Goal: Task Accomplishment & Management: Use online tool/utility

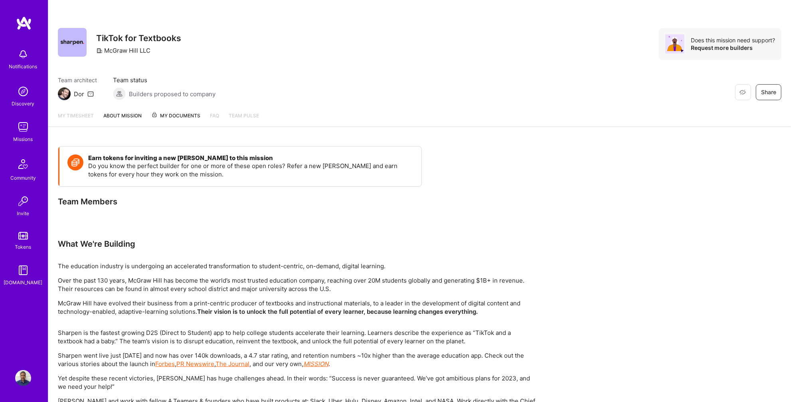
click at [23, 126] on img at bounding box center [23, 127] width 16 height 16
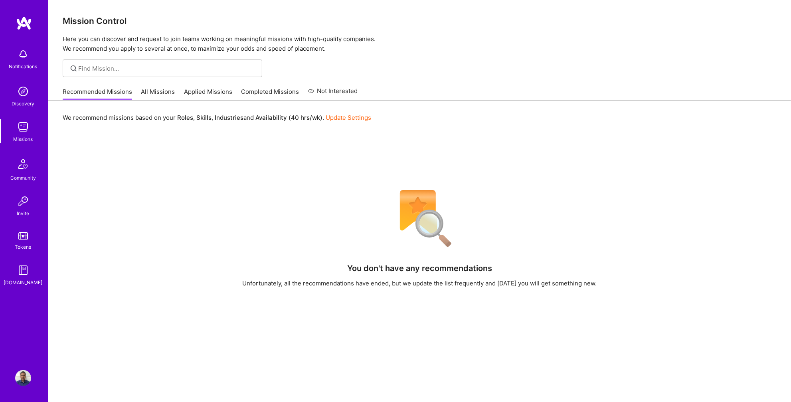
click at [161, 99] on link "All Missions" at bounding box center [158, 93] width 34 height 13
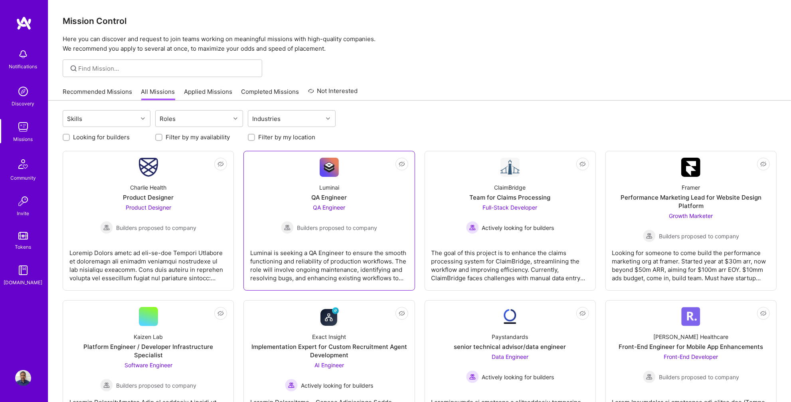
click at [345, 251] on div "Luminai is seeking a QA Engineer to ensure the smooth functioning and reliabili…" at bounding box center [329, 262] width 158 height 40
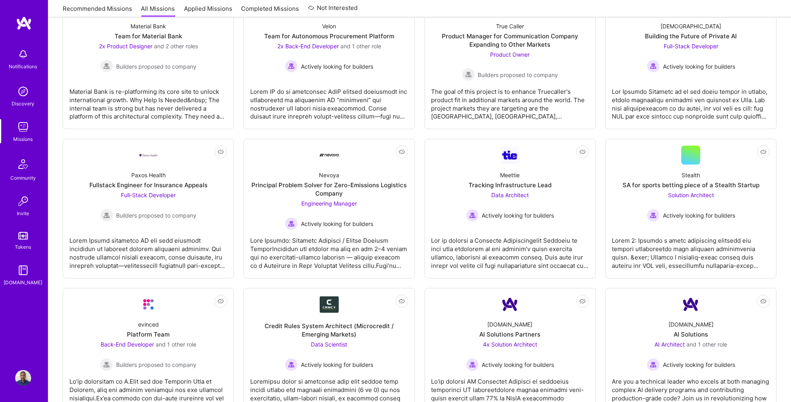
scroll to position [1062, 0]
